Goal: Navigation & Orientation: Find specific page/section

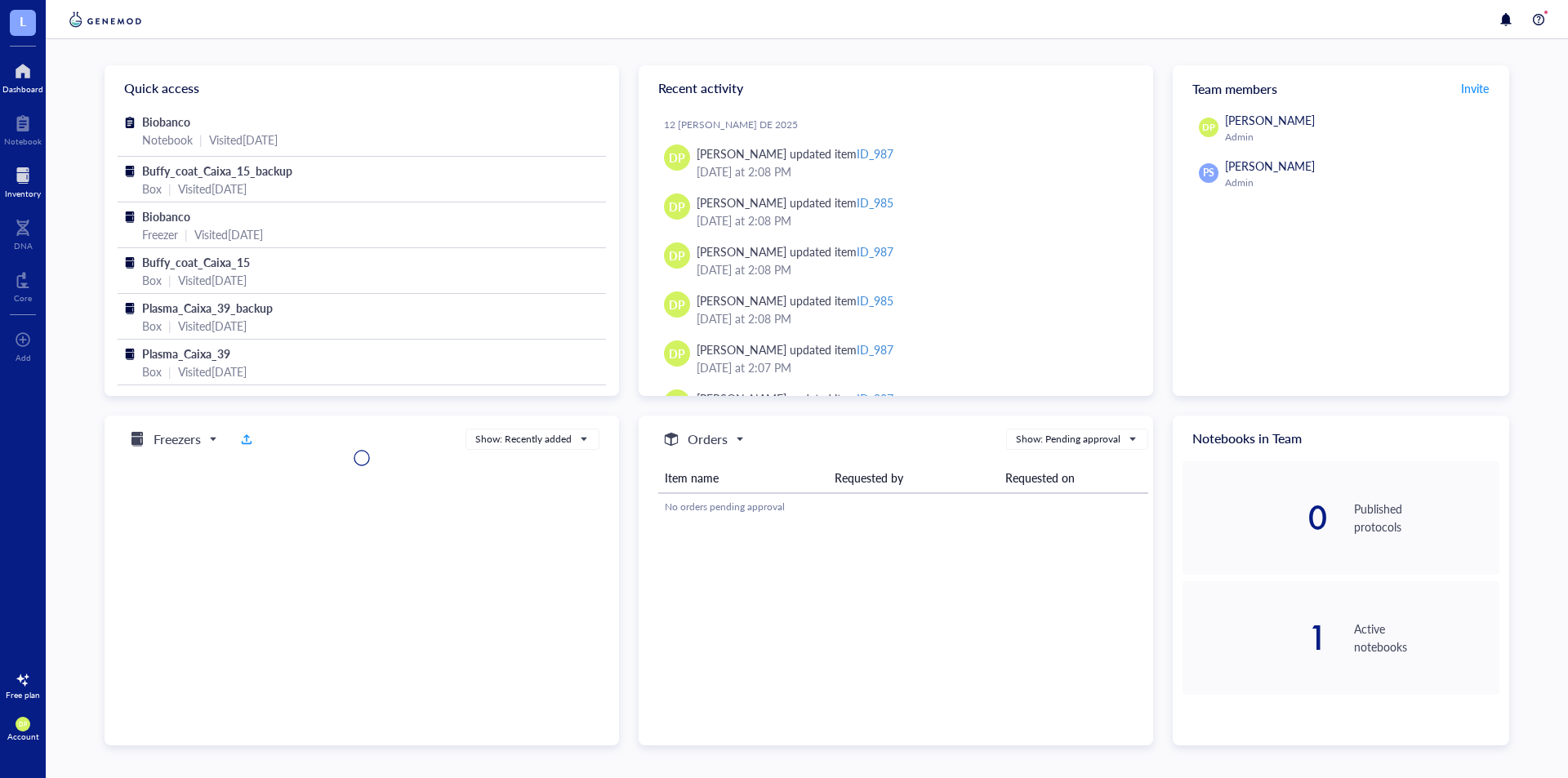
click at [21, 182] on div at bounding box center [23, 176] width 36 height 26
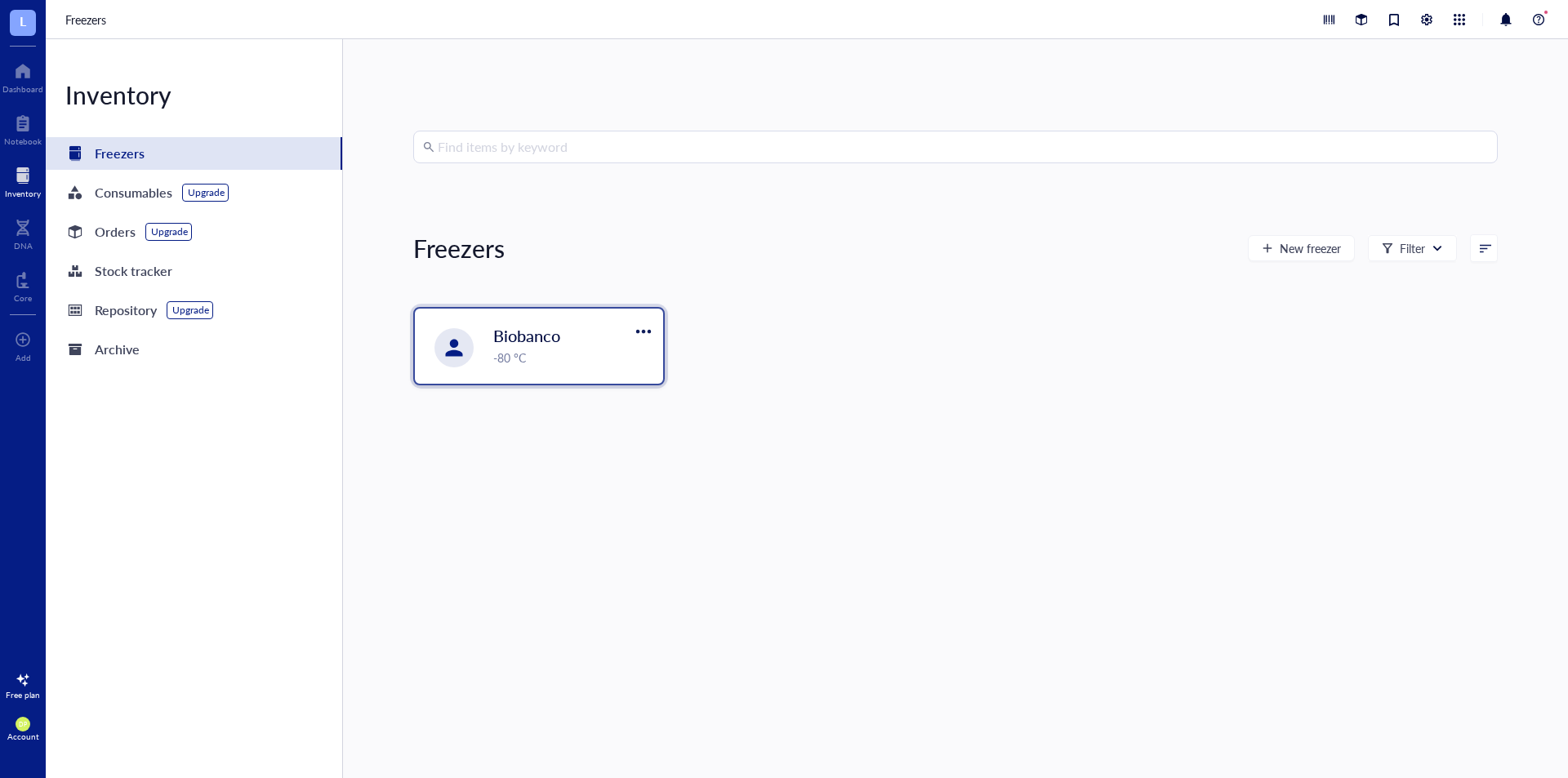
click at [505, 345] on span "Biobanco" at bounding box center [526, 335] width 67 height 23
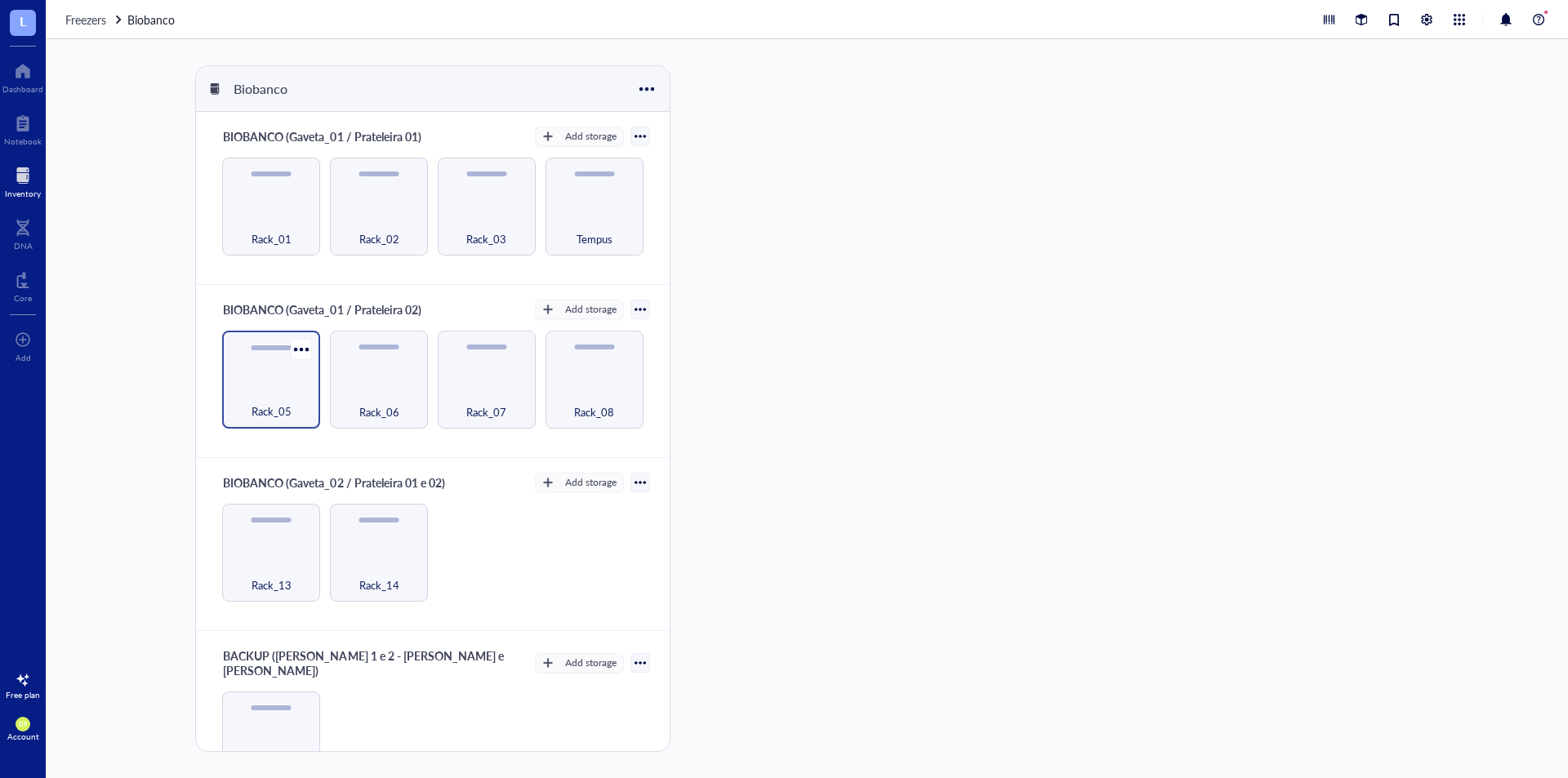
click at [280, 389] on div "Rack_05" at bounding box center [271, 402] width 81 height 36
